Goal: Navigation & Orientation: Find specific page/section

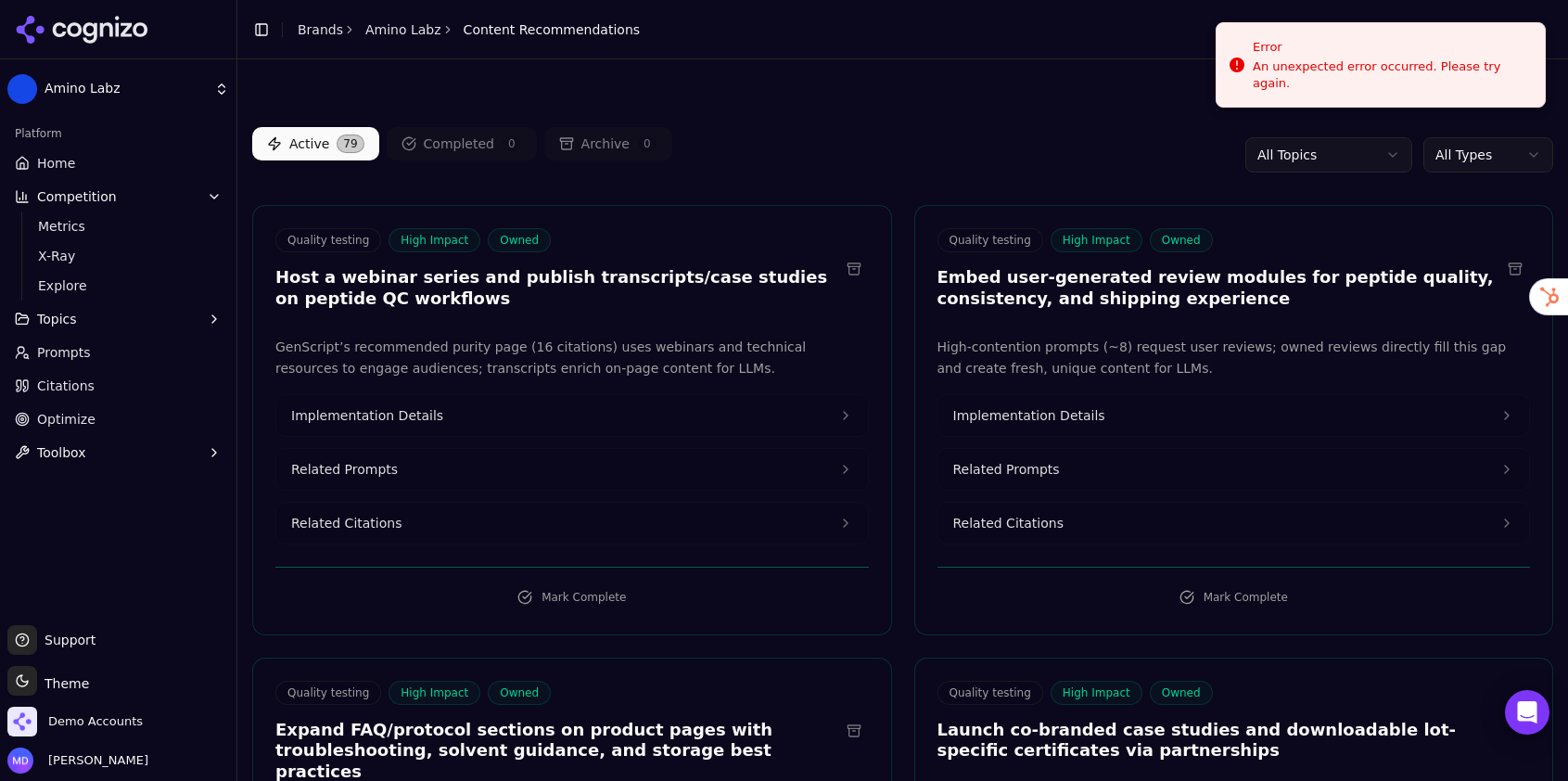
click at [120, 731] on html "Amino Labz Platform Home Competition Metrics X-Ray Explore Topics Prompts Citat…" at bounding box center [784, 390] width 1568 height 781
click at [113, 720] on html "Amino Labz Platform Home Competition Metrics X-Ray Explore Topics Prompts Citat…" at bounding box center [784, 390] width 1568 height 781
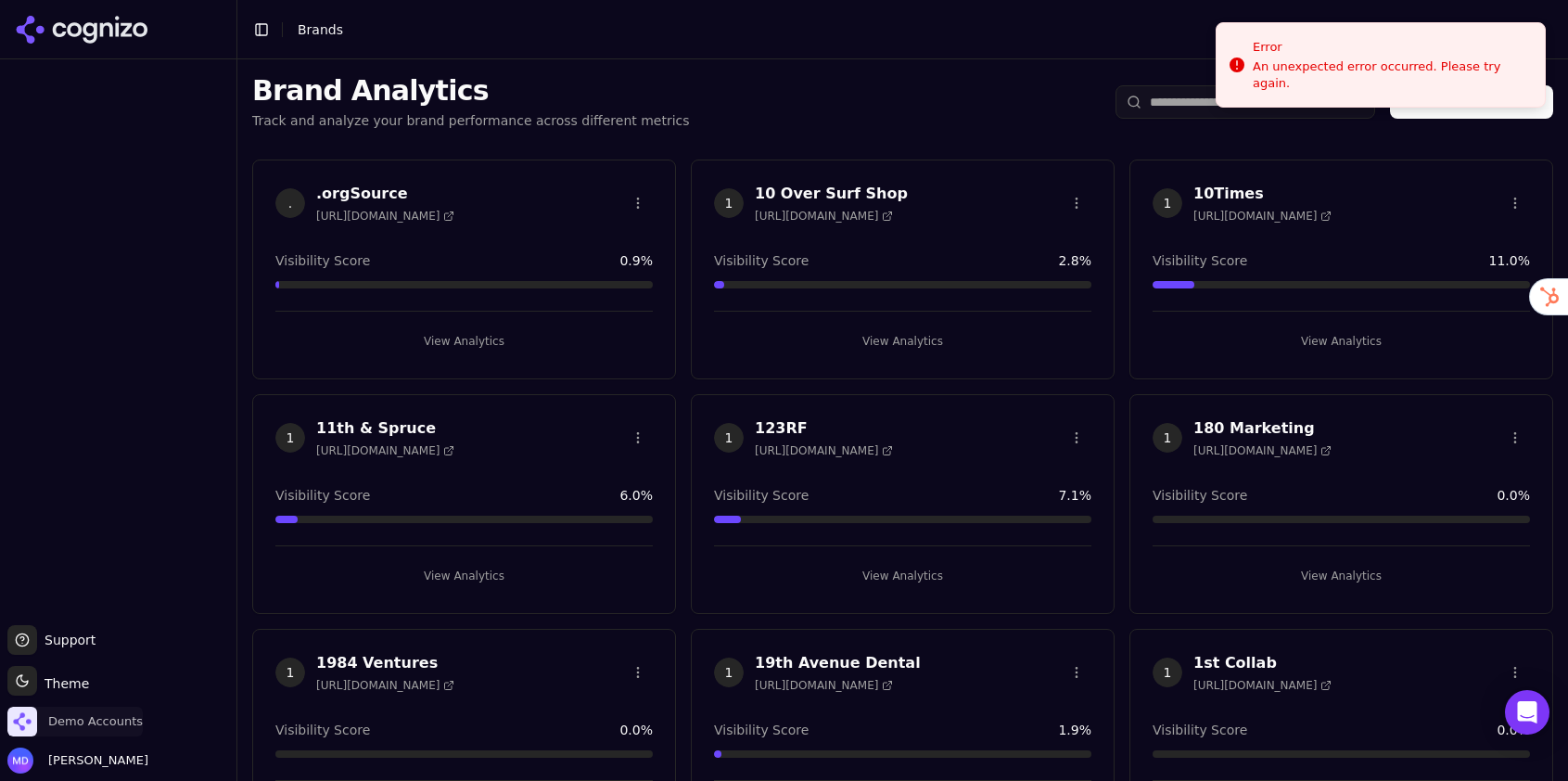
click at [88, 721] on span "Demo Accounts" at bounding box center [95, 721] width 95 height 16
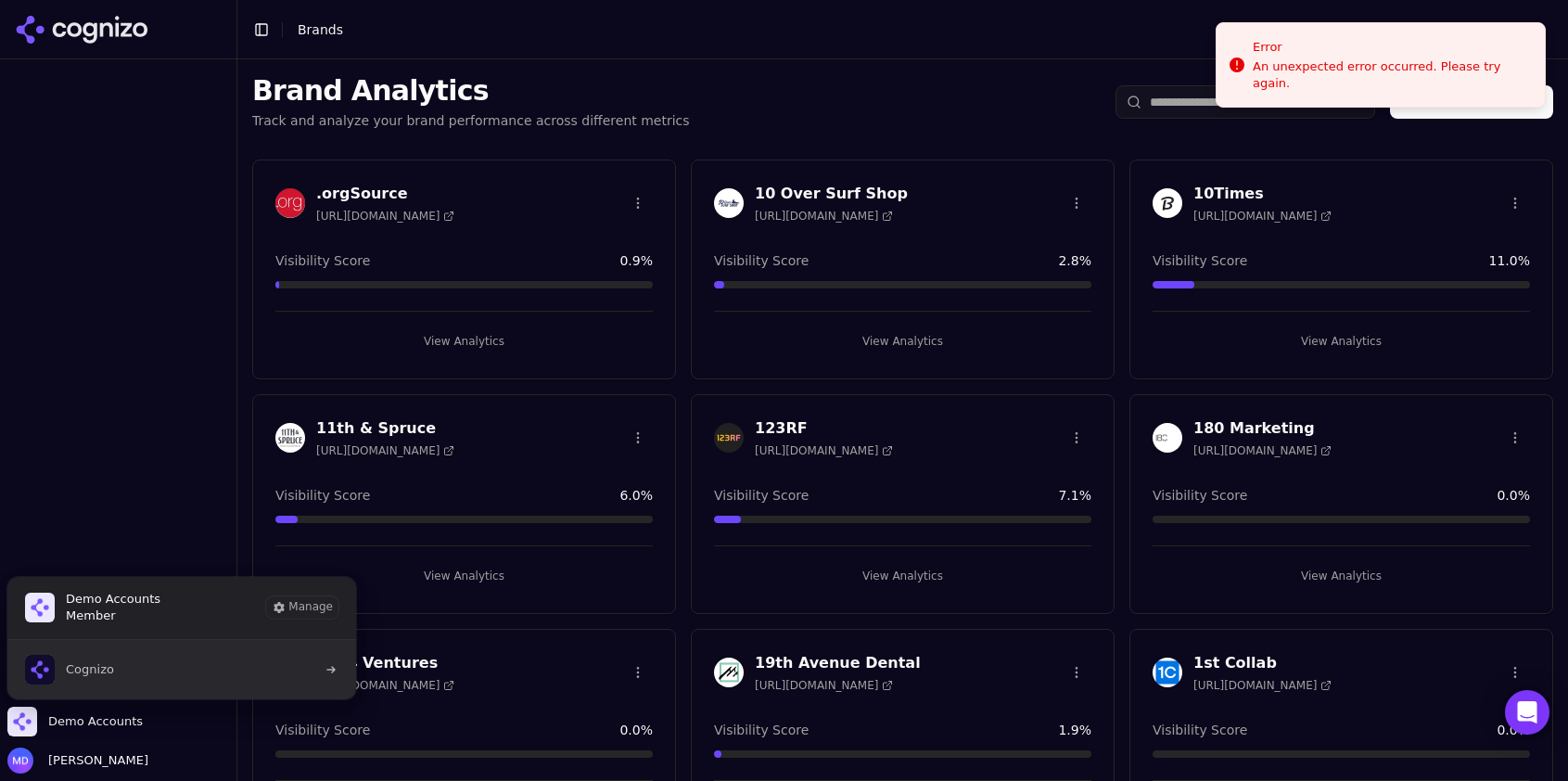
click at [108, 678] on span "Cognizo" at bounding box center [69, 670] width 89 height 30
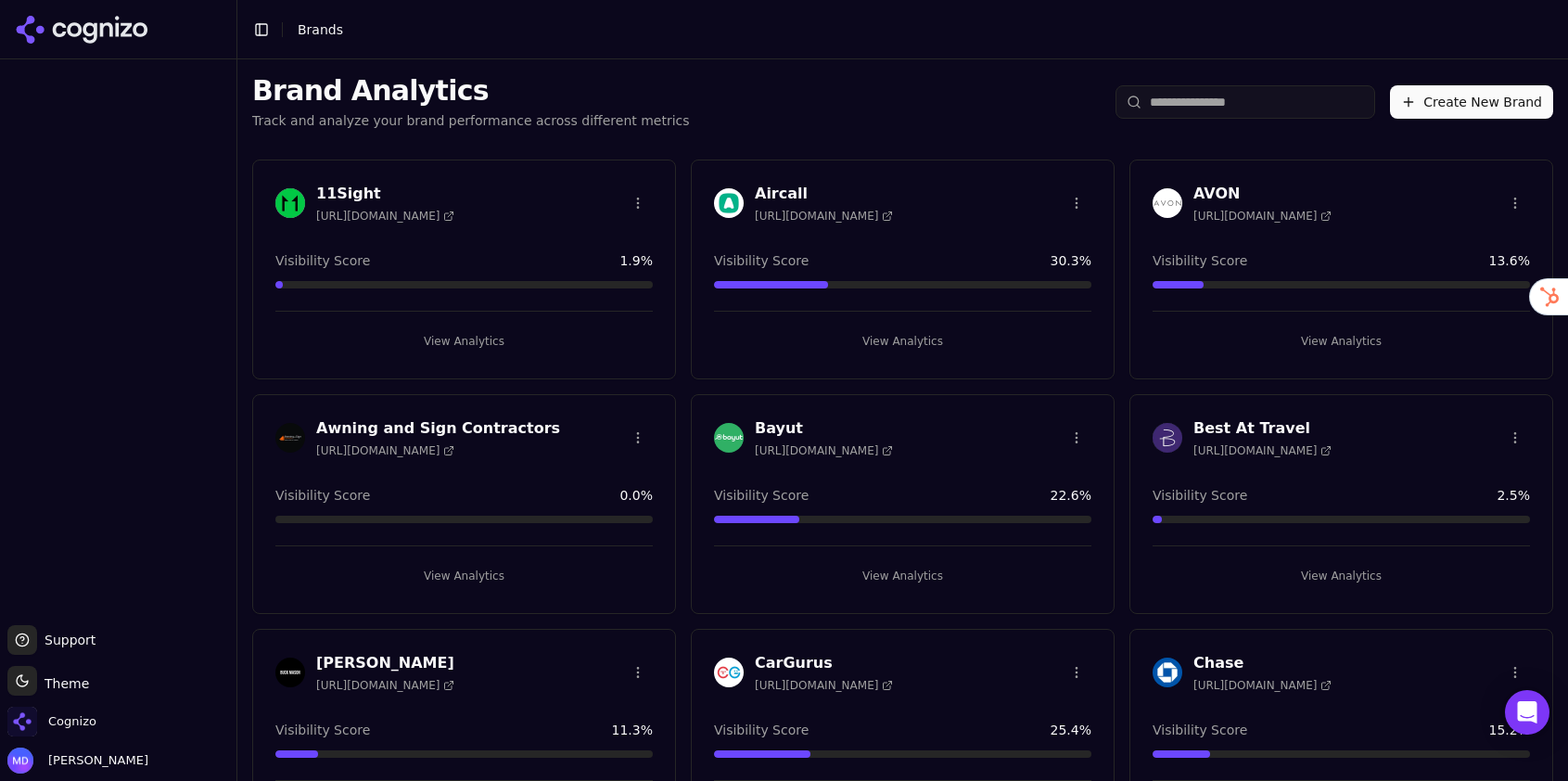
click at [1218, 105] on input "search" at bounding box center [1245, 102] width 259 height 34
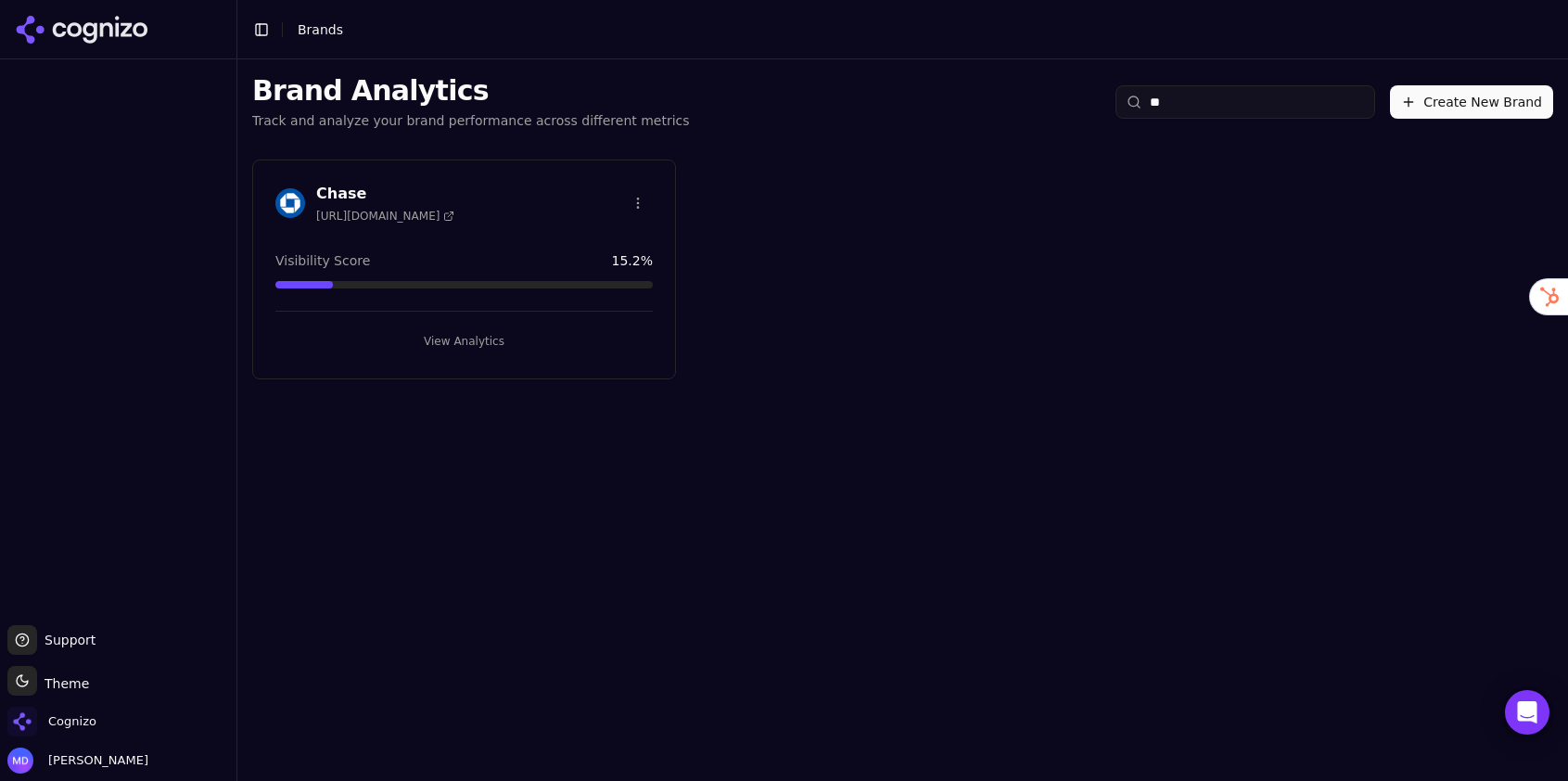
type input "*"
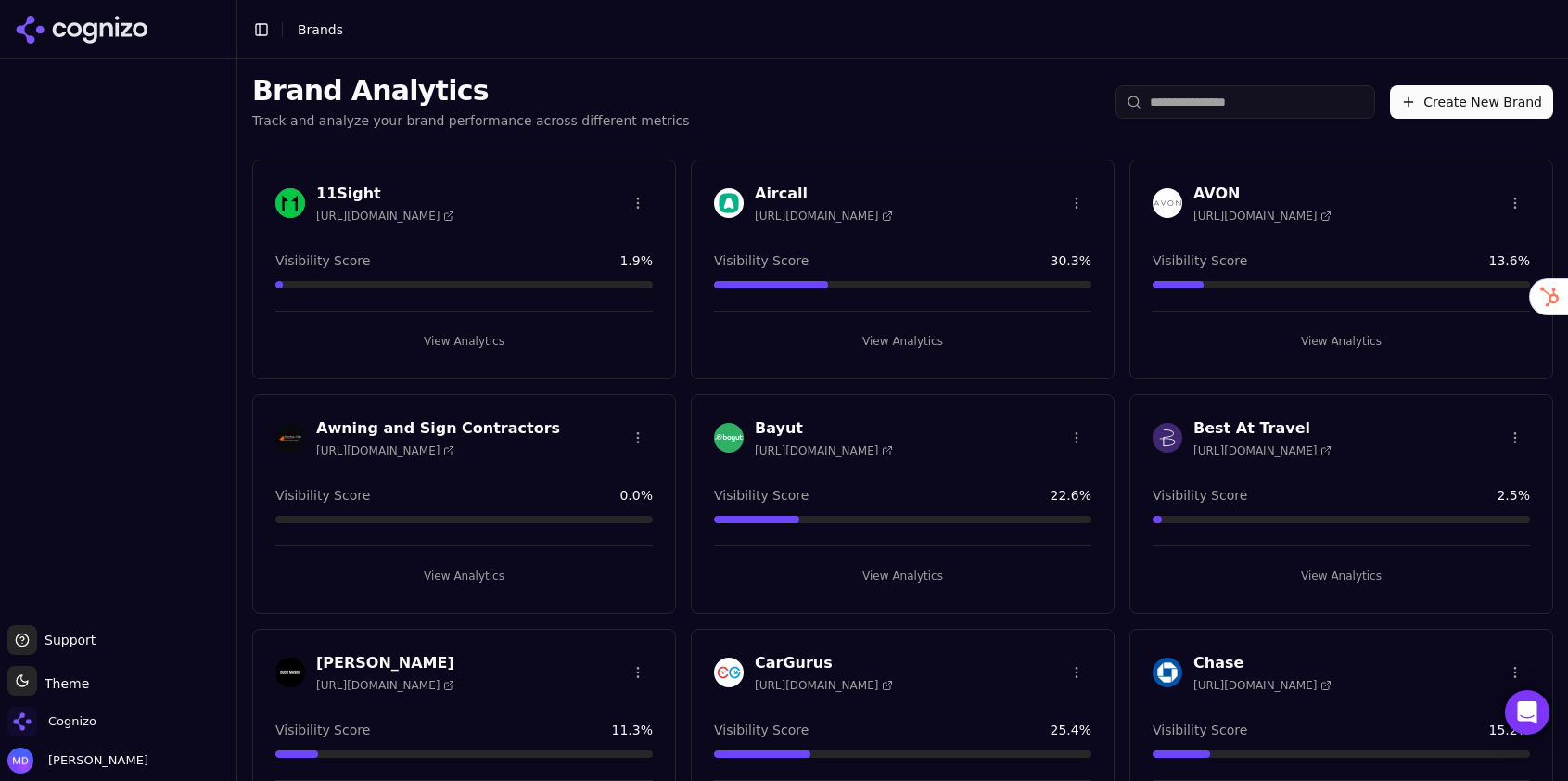
click at [109, 723] on div "Cognizo" at bounding box center [118, 725] width 222 height 37
click at [86, 723] on span "Cognizo" at bounding box center [72, 721] width 48 height 16
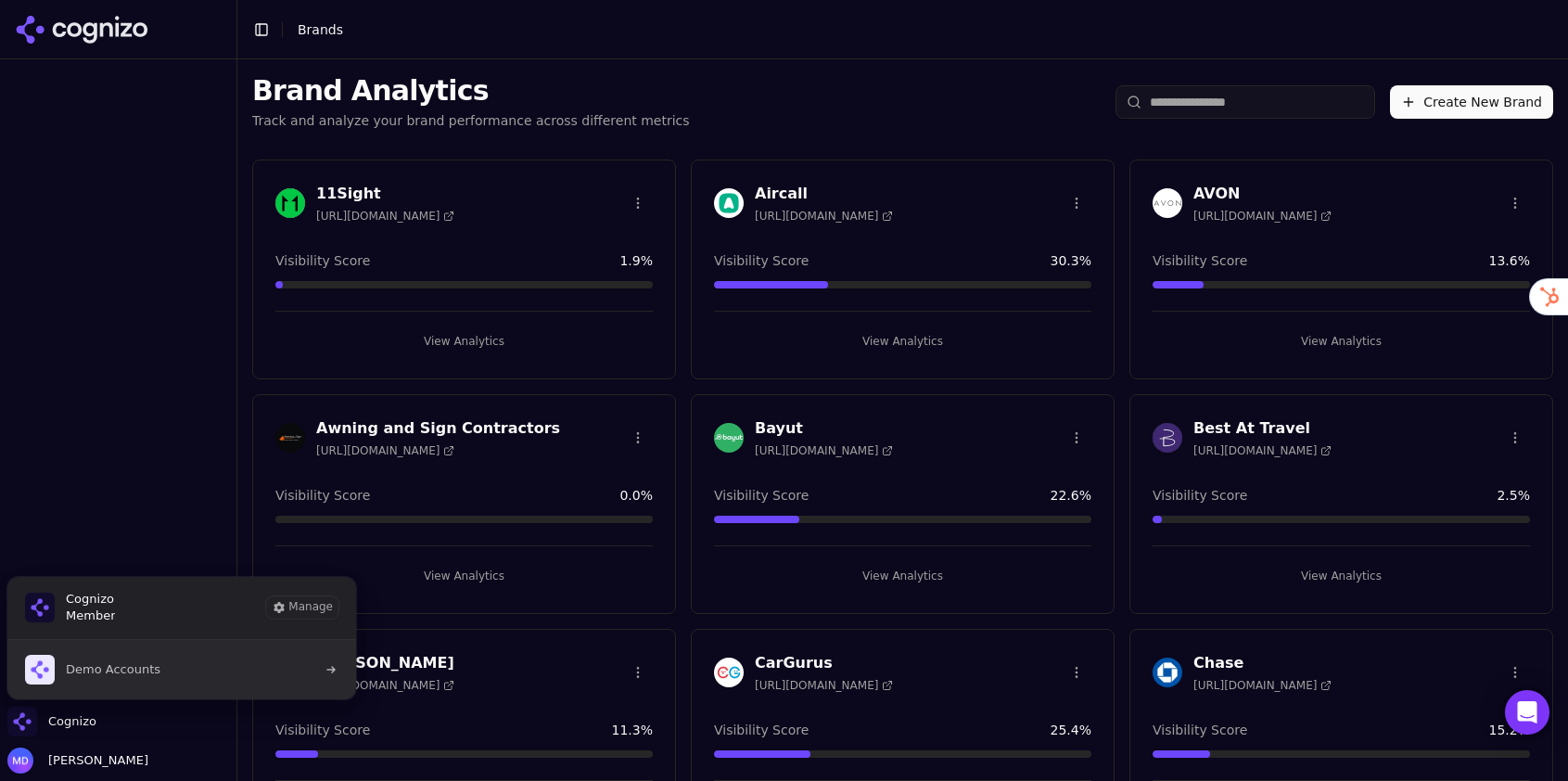
click at [104, 677] on span "Demo Accounts" at bounding box center [113, 670] width 95 height 16
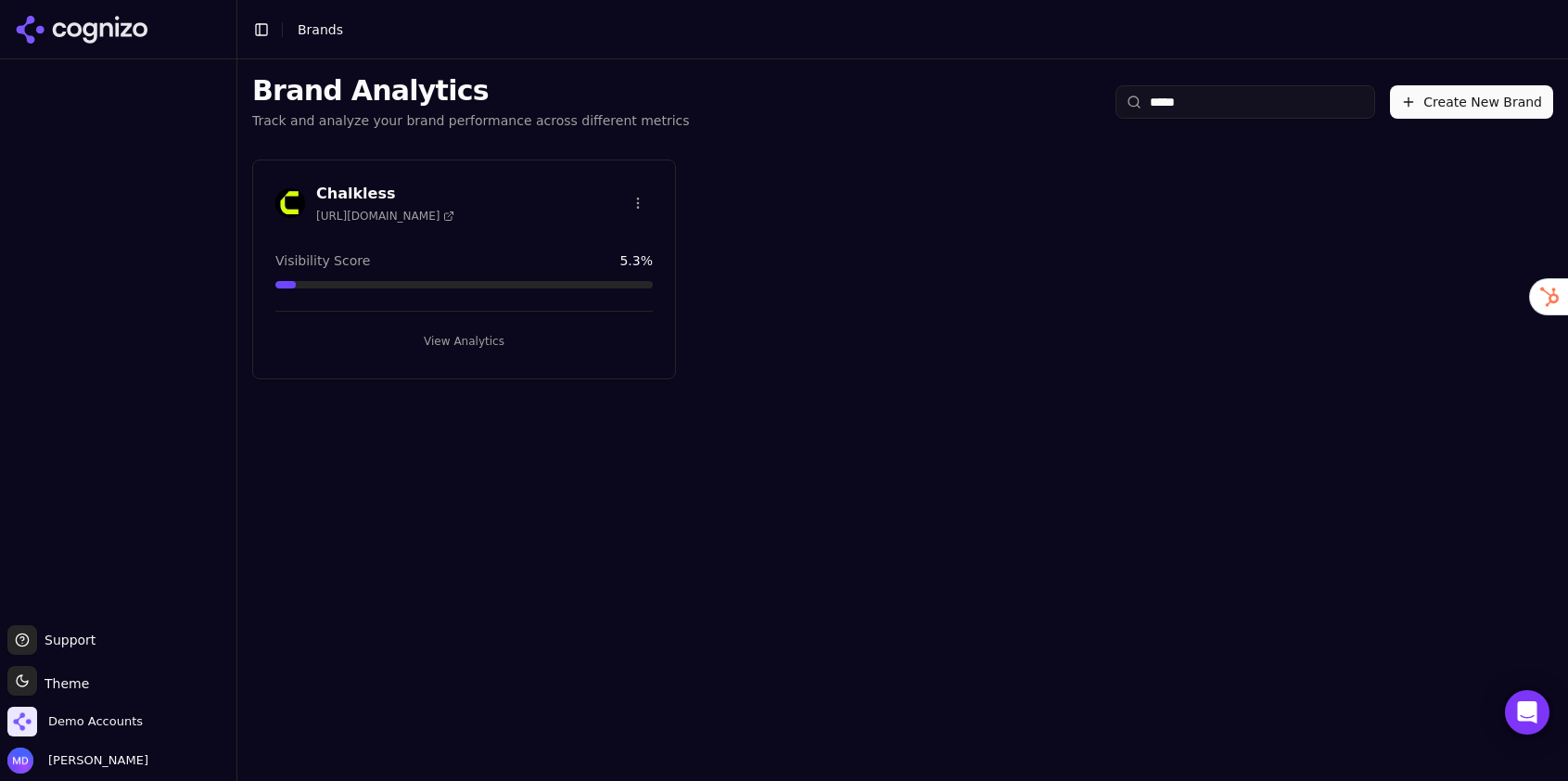
type input "*****"
click at [472, 340] on button "View Analytics" at bounding box center [464, 341] width 377 height 30
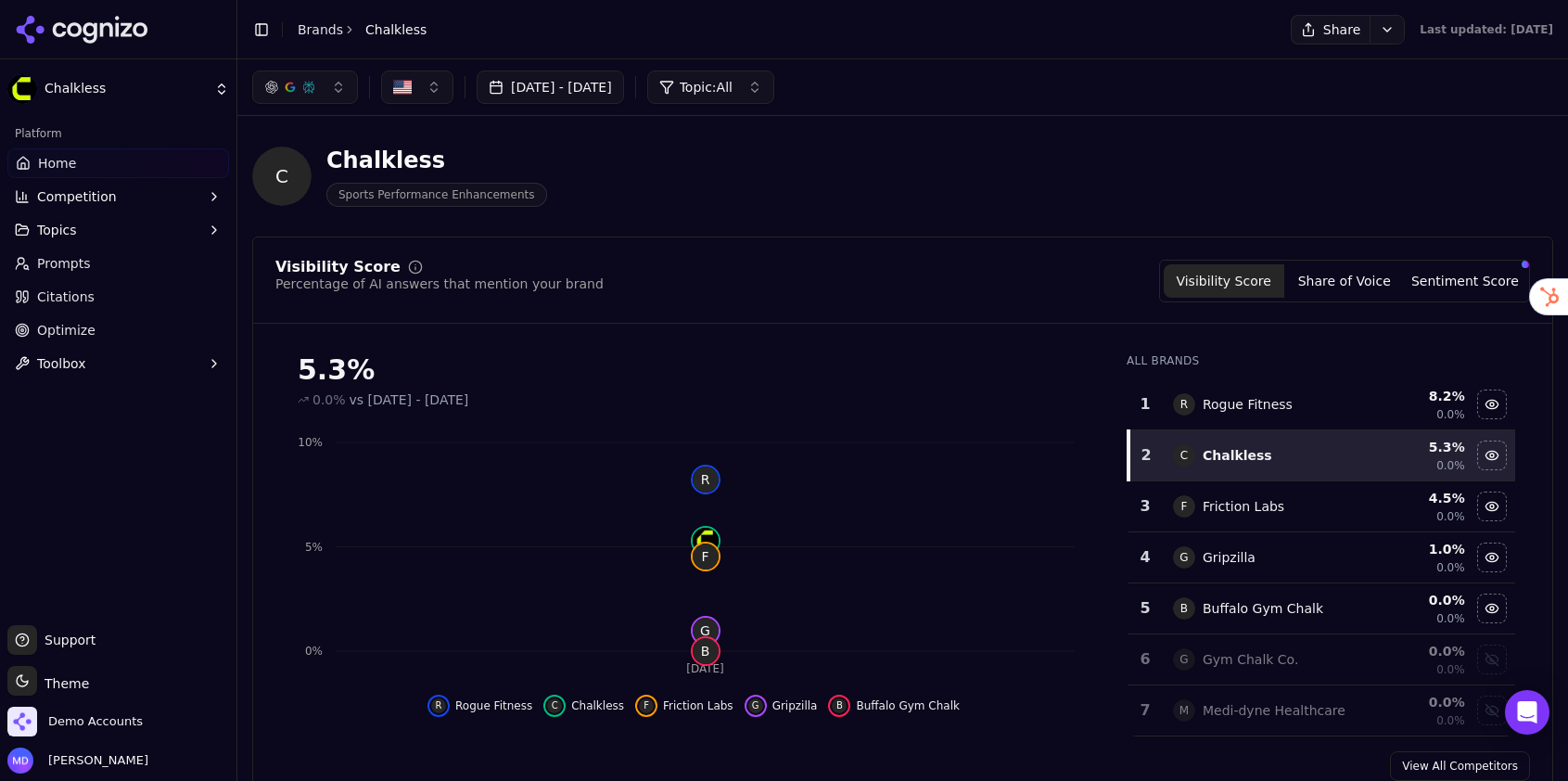
click at [112, 259] on link "Prompts" at bounding box center [118, 263] width 222 height 30
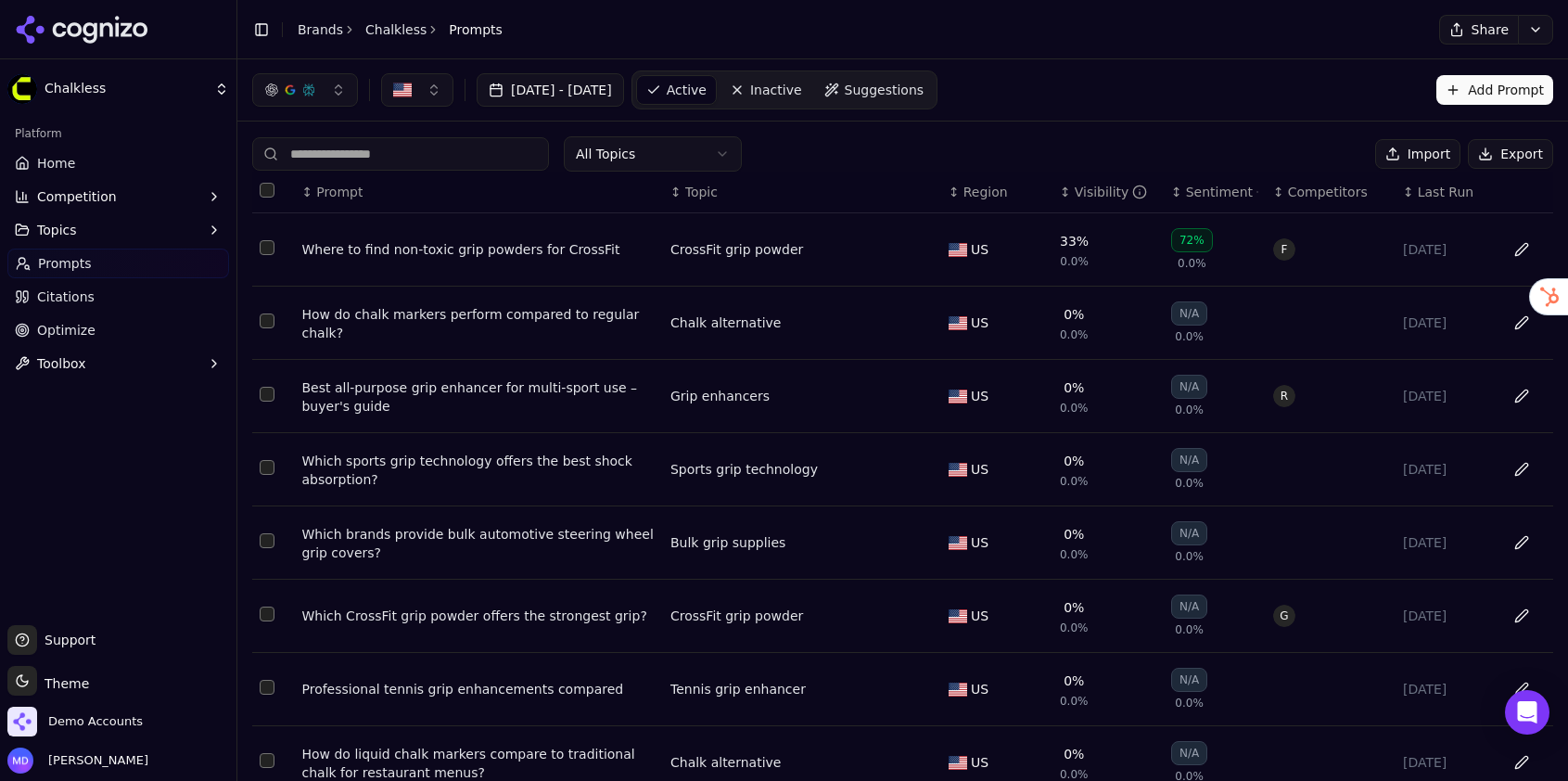
click at [81, 167] on link "Home" at bounding box center [118, 163] width 222 height 30
